Goal: Check status: Check status

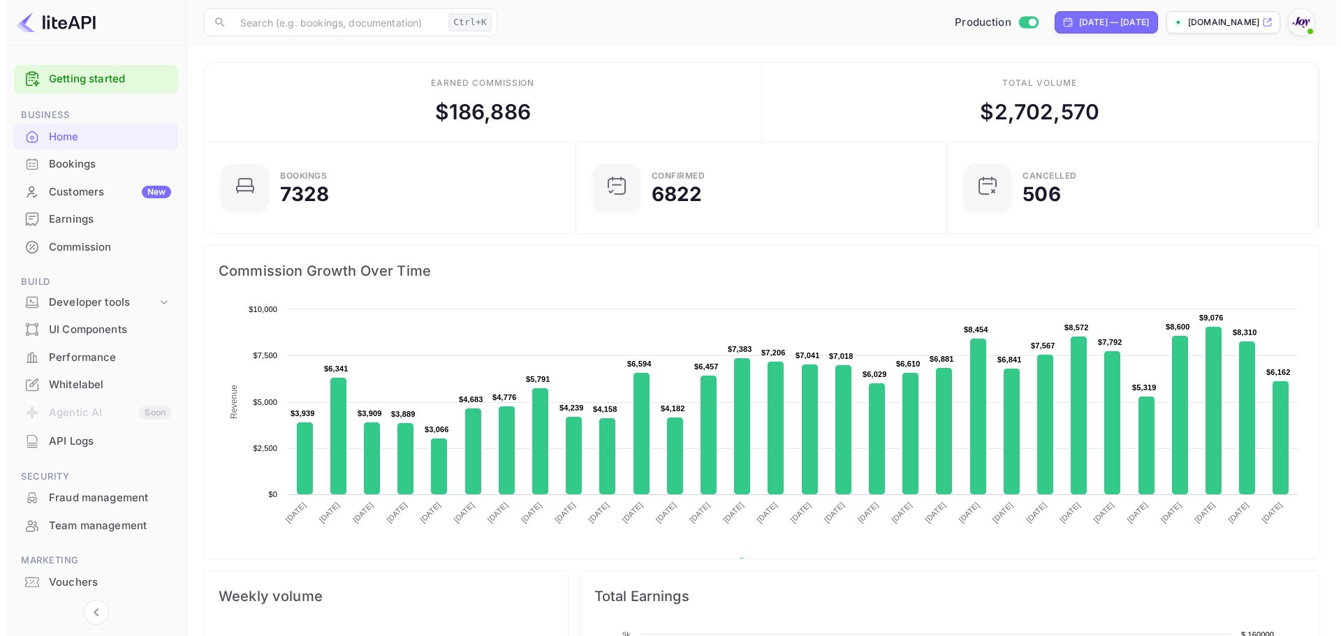
scroll to position [11, 11]
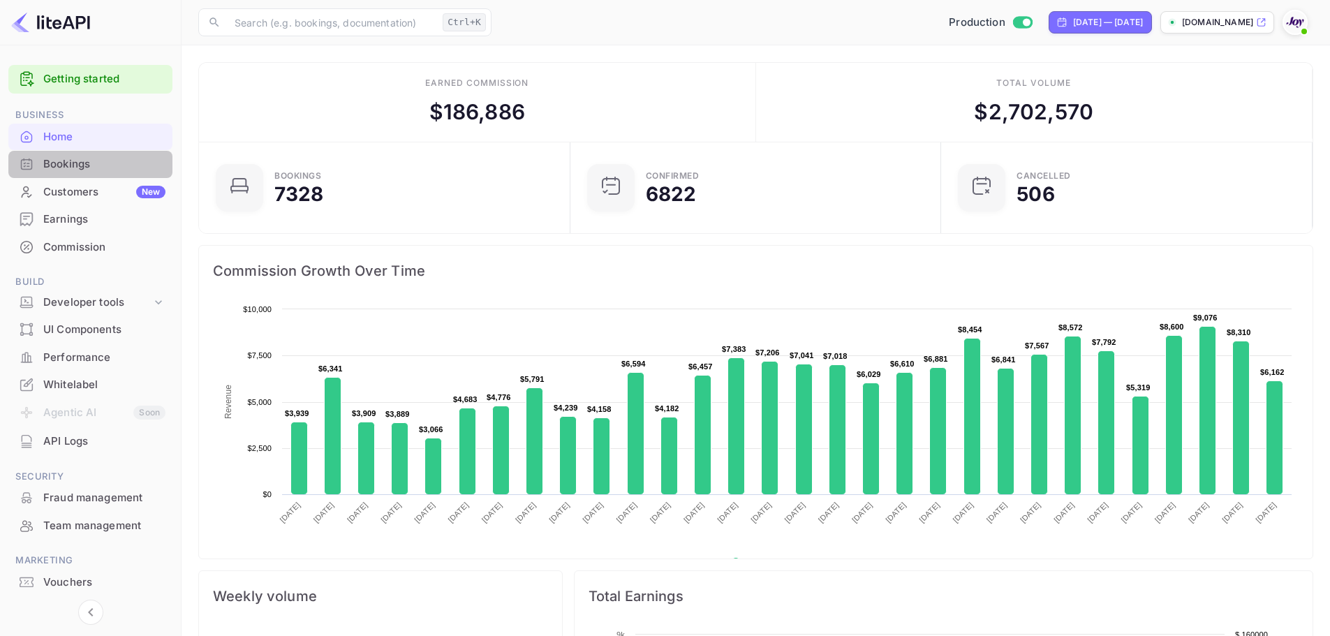
click at [73, 161] on div "Bookings" at bounding box center [104, 164] width 122 height 16
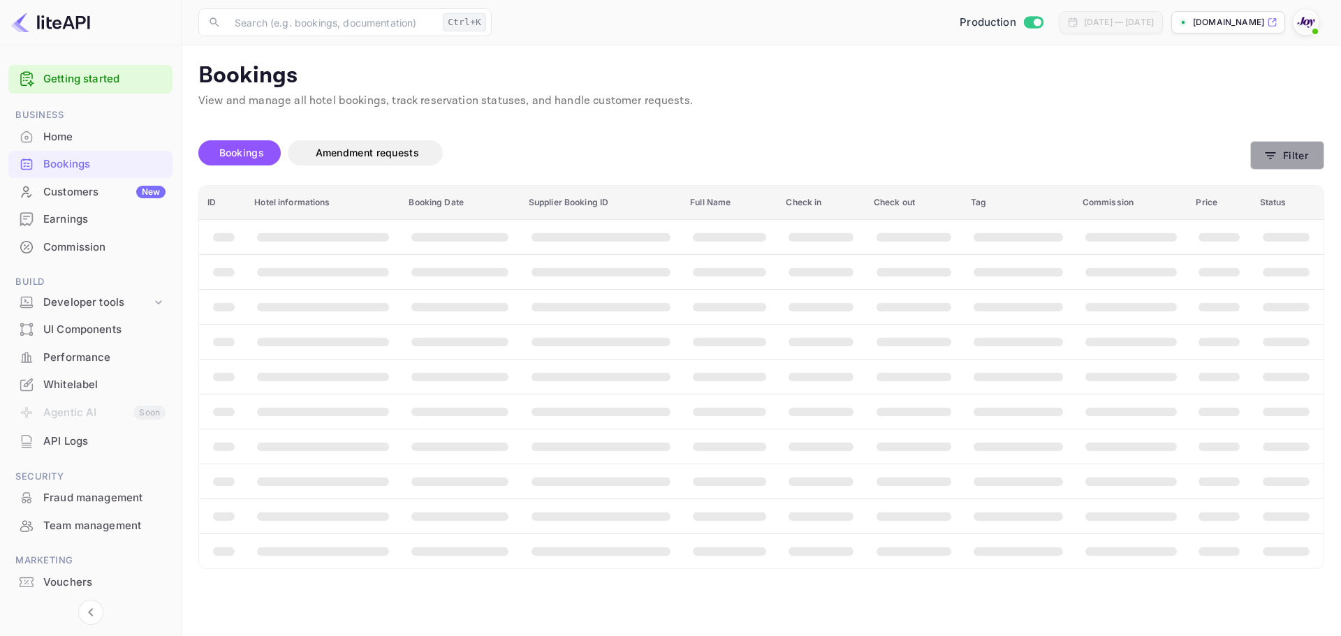
click at [1291, 162] on button "Filter" at bounding box center [1287, 155] width 74 height 29
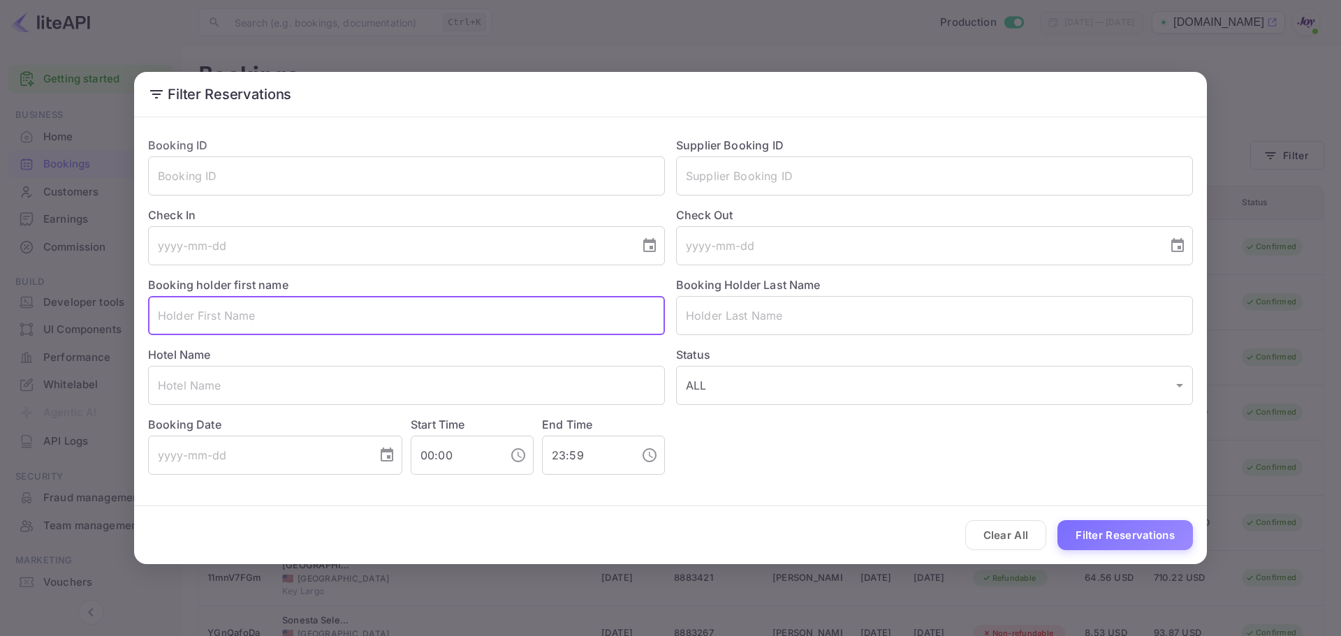
click at [240, 318] on input "text" at bounding box center [406, 315] width 517 height 39
click at [729, 328] on input "text" at bounding box center [934, 315] width 517 height 39
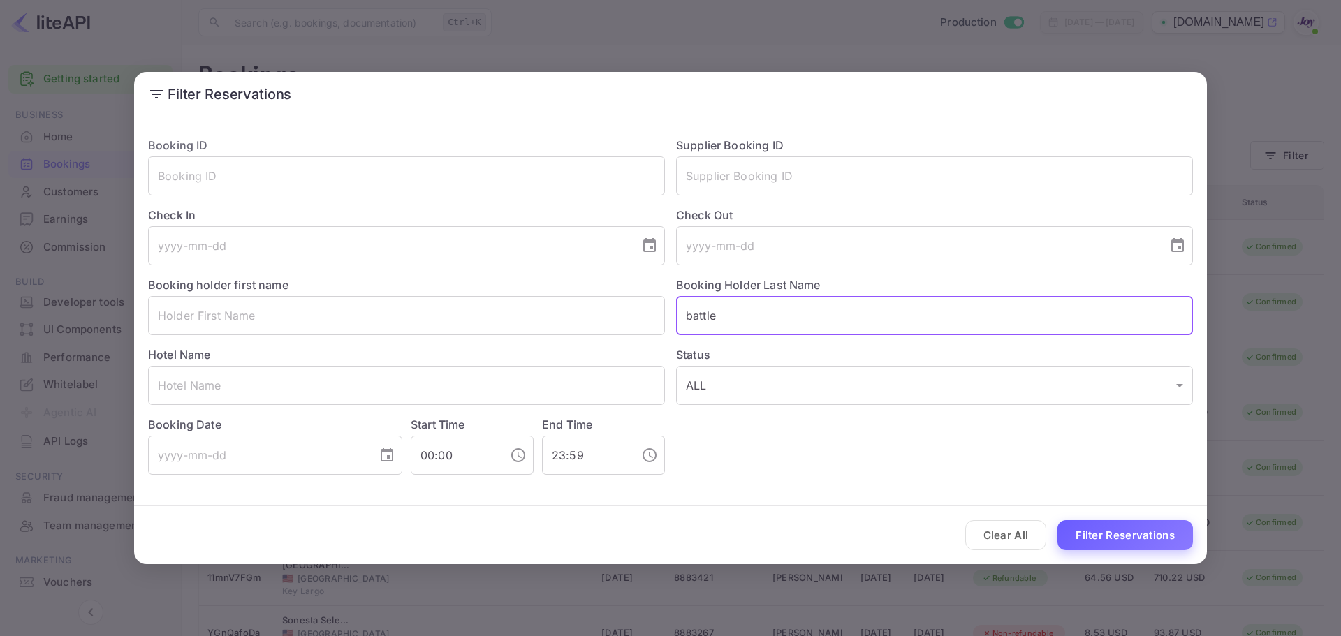
type input "battle"
click at [1157, 537] on button "Filter Reservations" at bounding box center [1124, 535] width 135 height 30
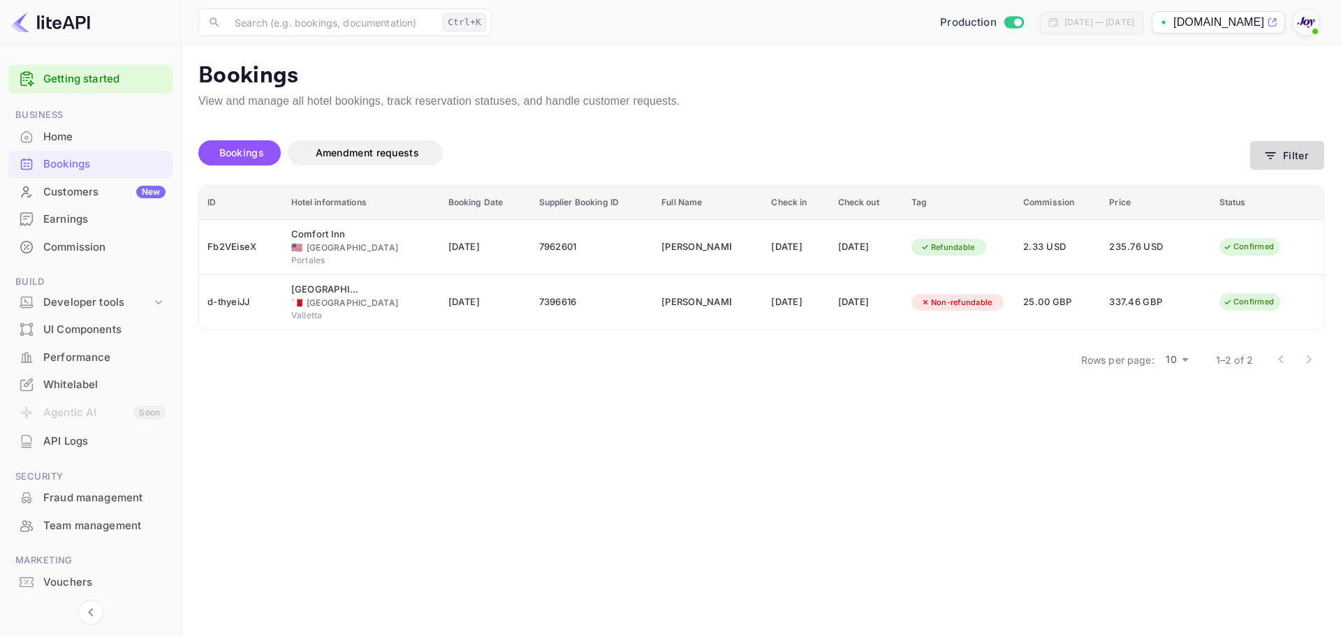
click at [1272, 163] on button "Filter" at bounding box center [1287, 155] width 74 height 29
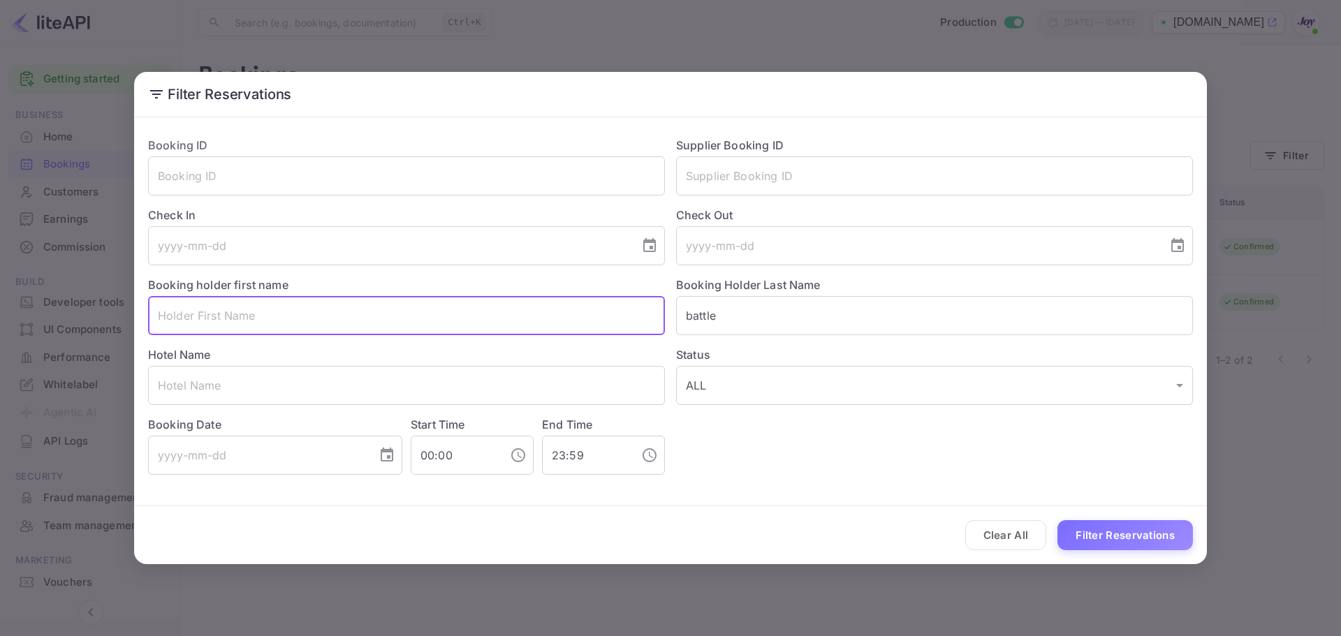
click at [432, 331] on input "text" at bounding box center [406, 315] width 517 height 39
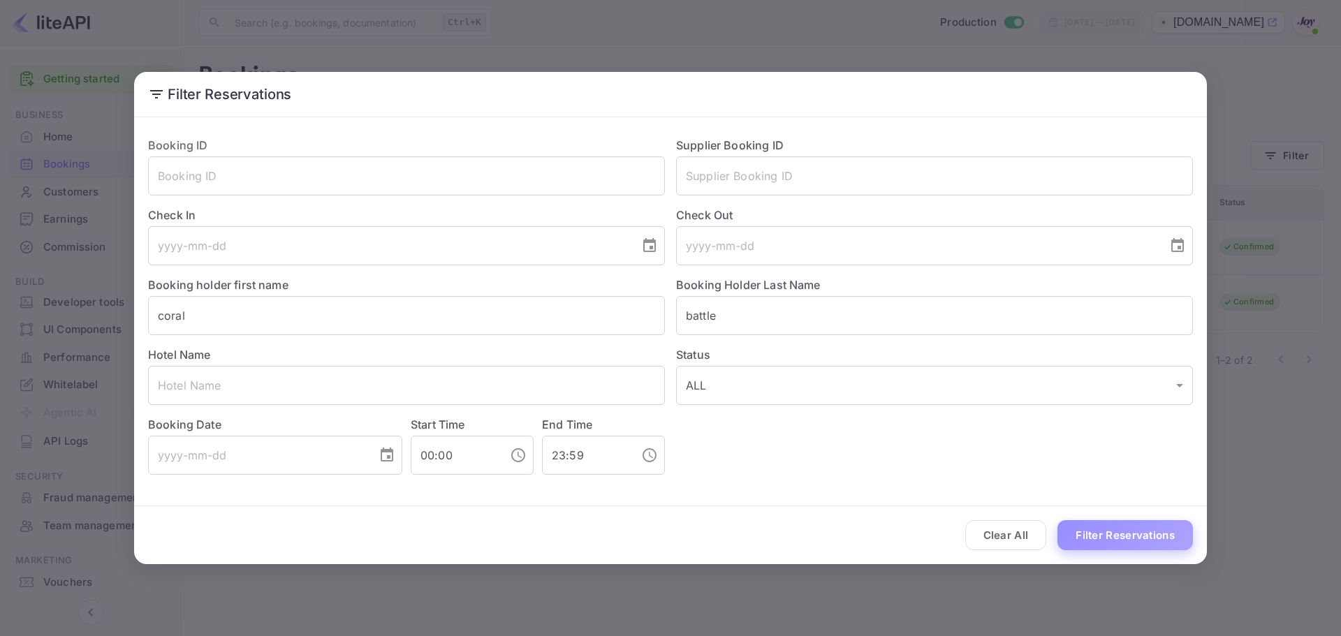
click at [1099, 534] on button "Filter Reservations" at bounding box center [1124, 535] width 135 height 30
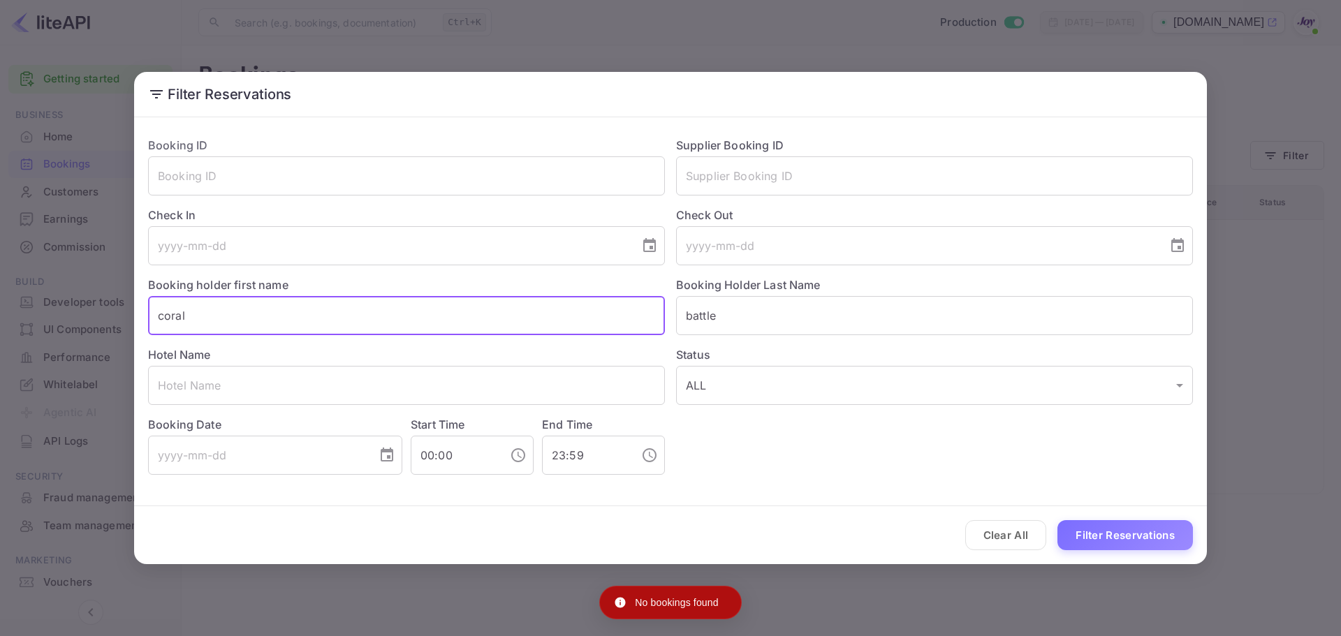
click at [154, 317] on input "coral" at bounding box center [406, 315] width 517 height 39
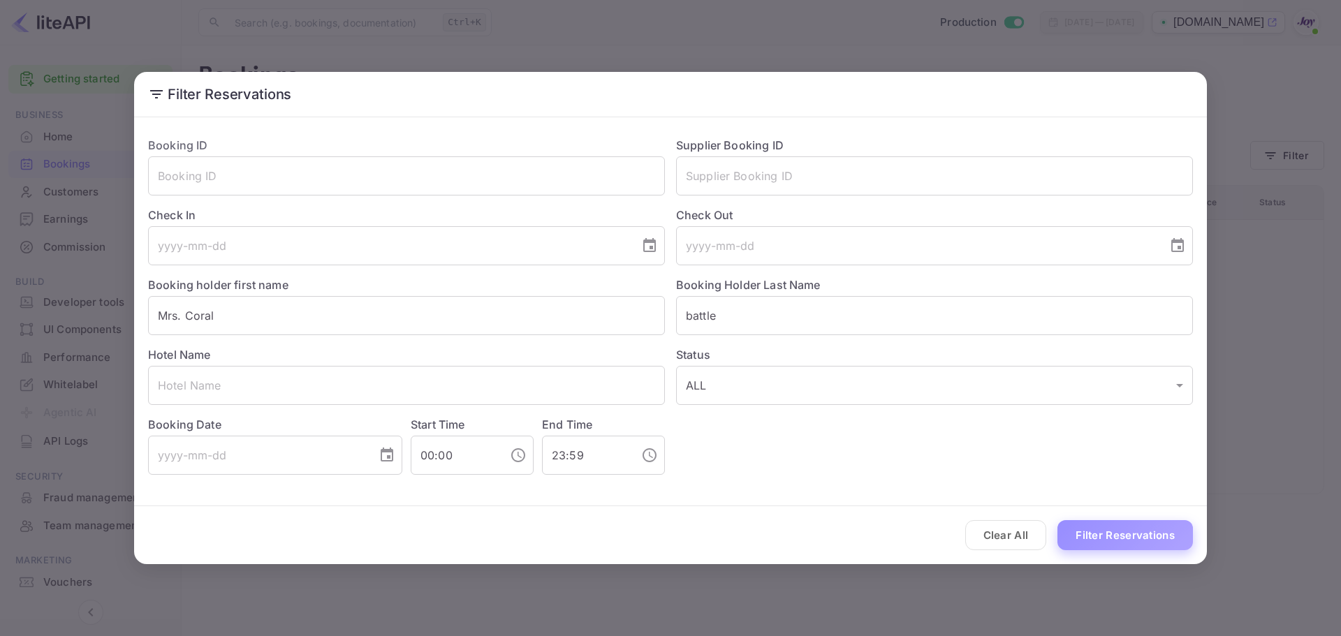
click at [1066, 545] on button "Filter Reservations" at bounding box center [1124, 535] width 135 height 30
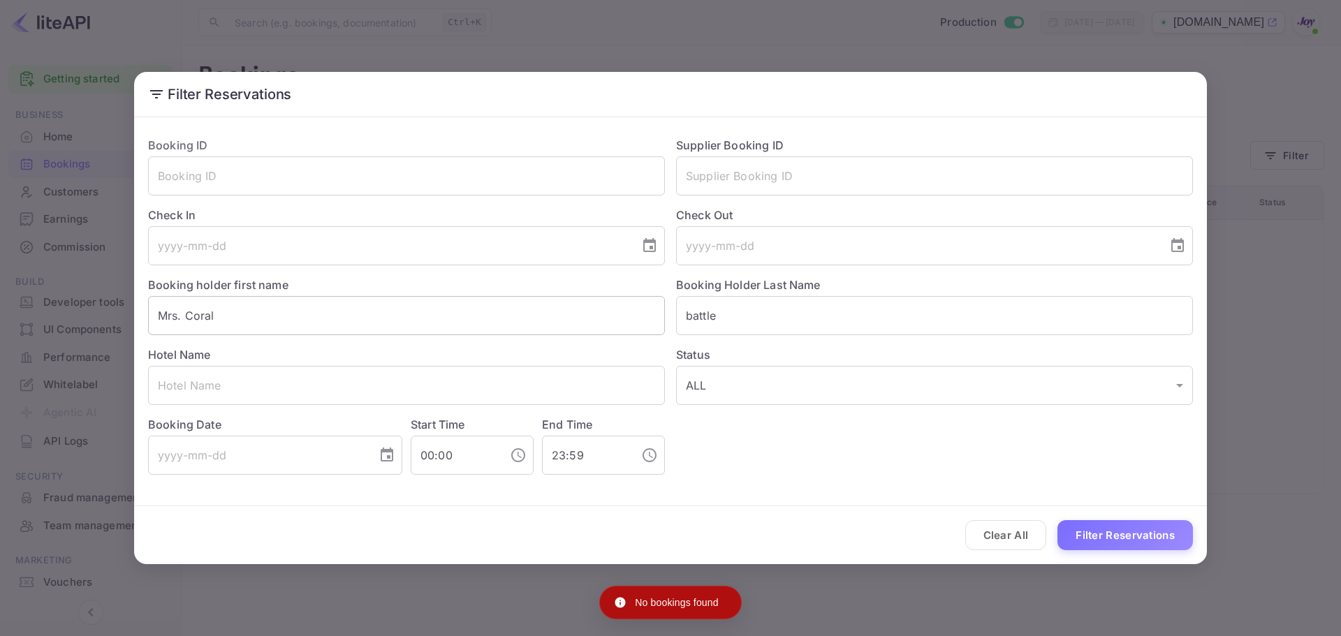
click at [174, 316] on input "Mrs. Coral" at bounding box center [406, 315] width 517 height 39
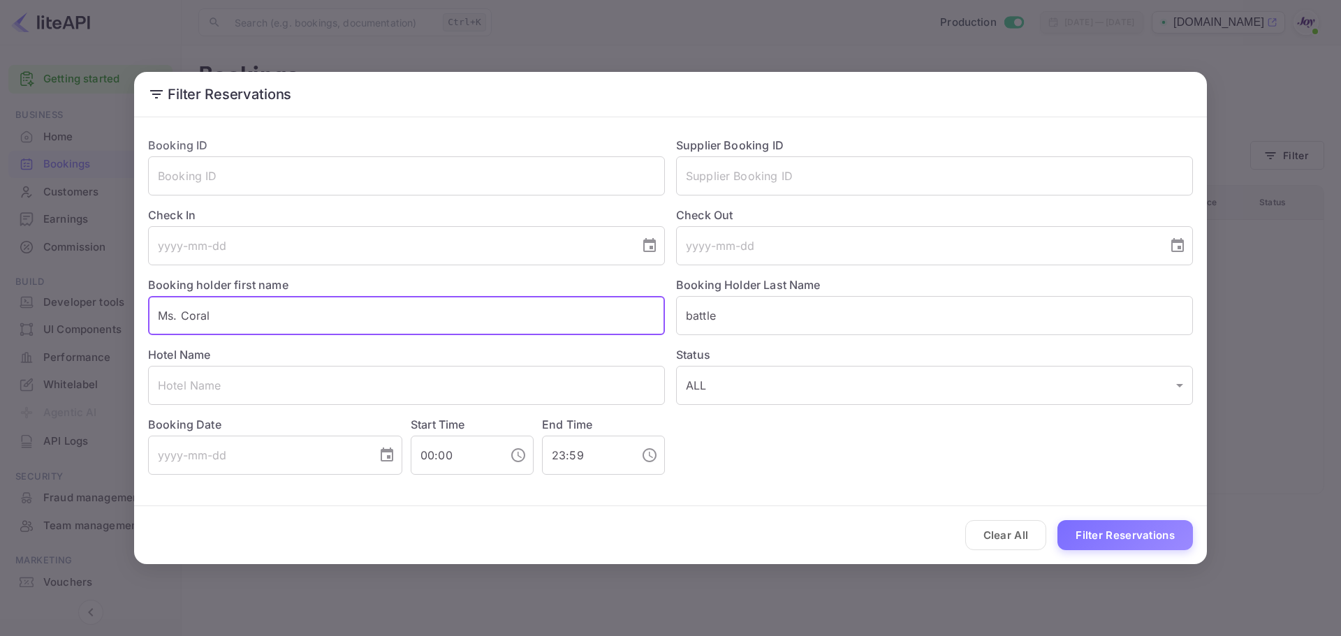
type input "Ms. Coral"
click at [1143, 550] on div "Clear All Filter Reservations" at bounding box center [670, 535] width 1073 height 58
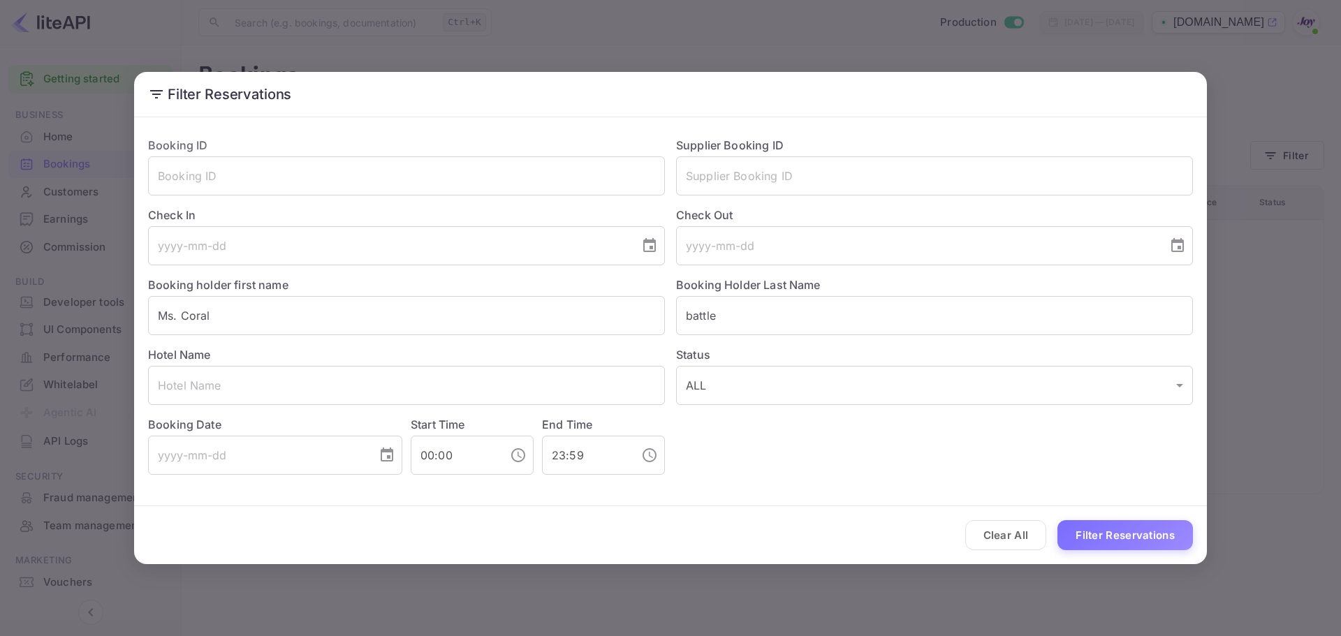
click at [1145, 539] on button "Filter Reservations" at bounding box center [1124, 535] width 135 height 30
